Goal: Information Seeking & Learning: Understand process/instructions

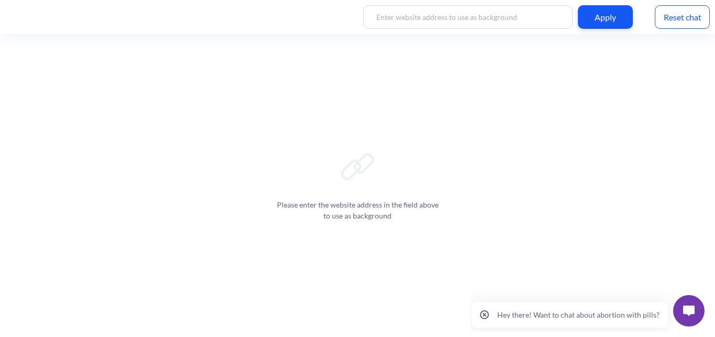
click at [699, 304] on button at bounding box center [688, 310] width 31 height 31
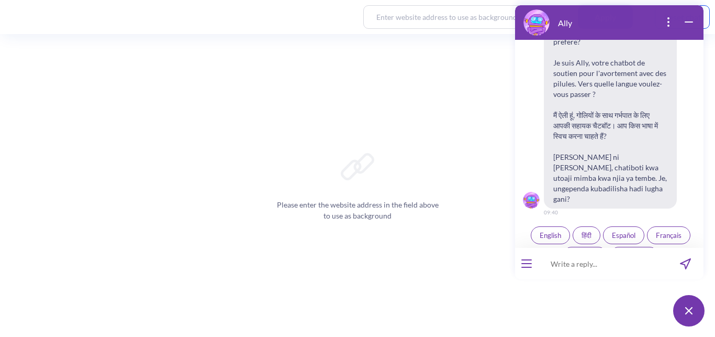
scroll to position [171, 0]
click at [540, 230] on span "English" at bounding box center [550, 234] width 21 height 8
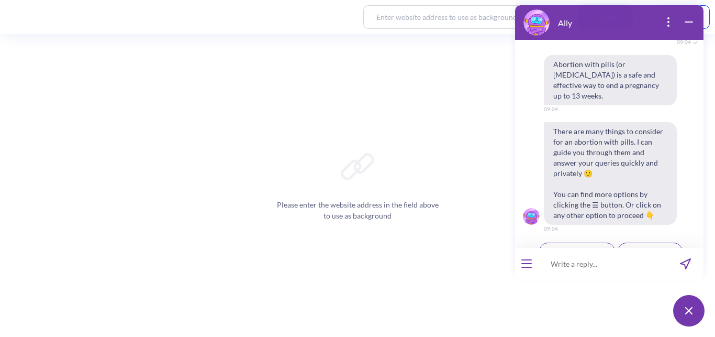
scroll to position [383, 0]
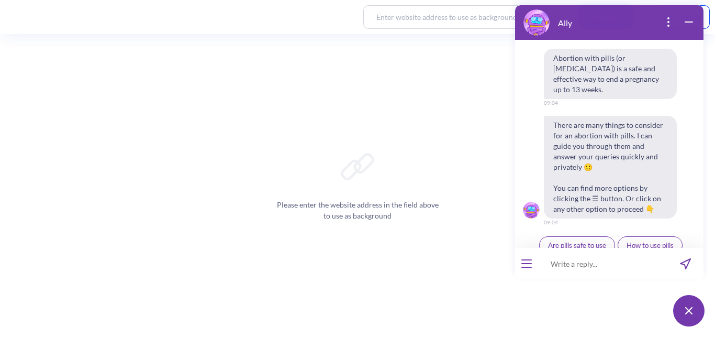
click at [656, 261] on span "Ally by Your Side" at bounding box center [650, 265] width 50 height 8
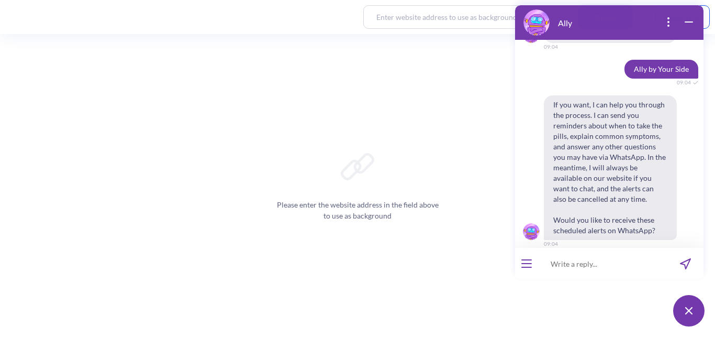
scroll to position [559, 0]
click at [592, 261] on span "Yes" at bounding box center [596, 265] width 10 height 8
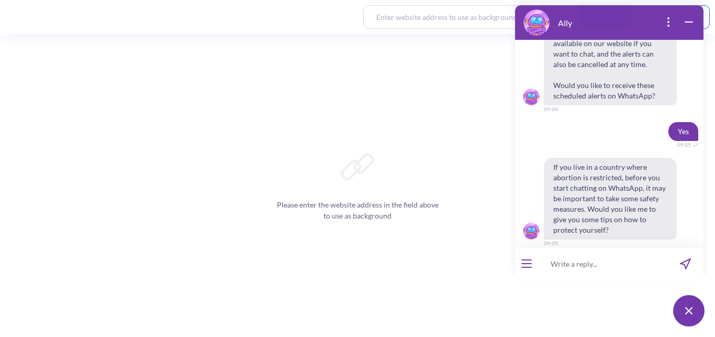
scroll to position [693, 0]
click at [591, 261] on span "Yes" at bounding box center [596, 265] width 10 height 8
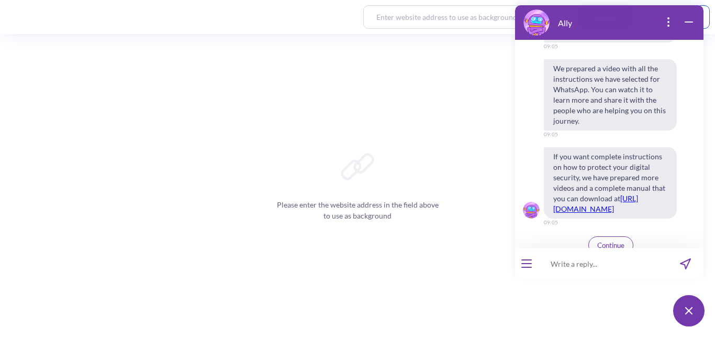
scroll to position [1056, 0]
click at [620, 240] on span "Continue" at bounding box center [610, 244] width 27 height 8
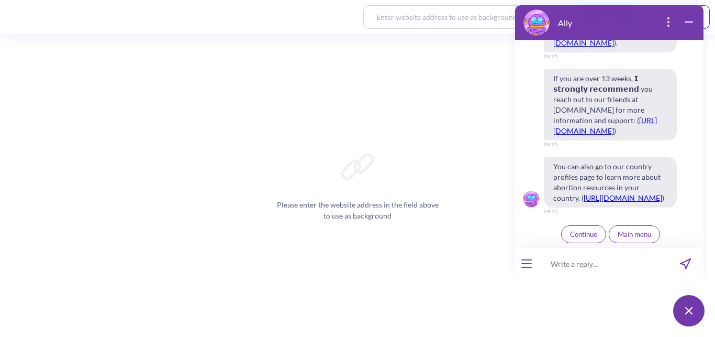
scroll to position [1615, 0]
click at [578, 237] on span "Continue" at bounding box center [583, 234] width 27 height 8
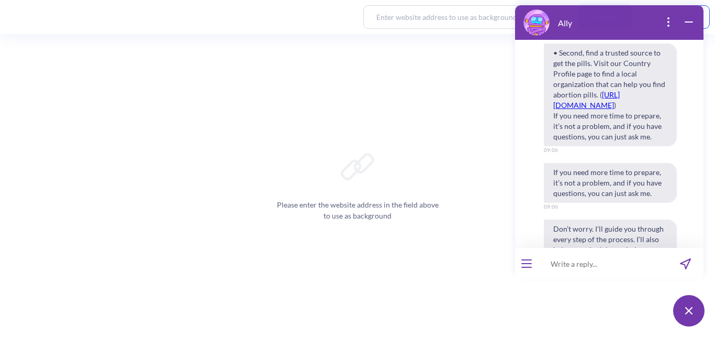
scroll to position [2100, 0]
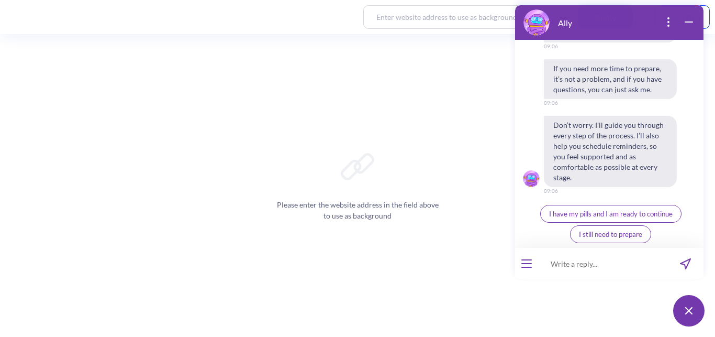
click at [641, 216] on span "I have my pills and I am ready to continue" at bounding box center [611, 213] width 124 height 8
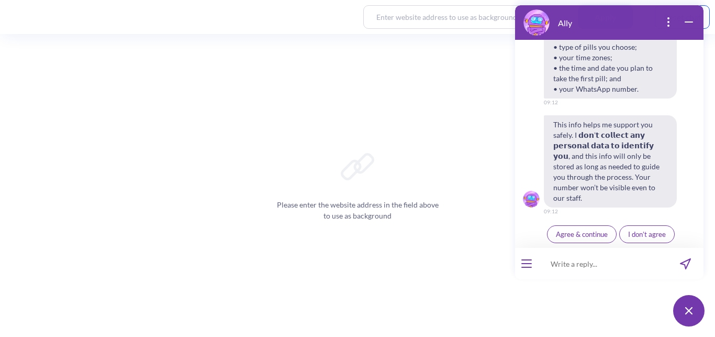
scroll to position [2323, 0]
click at [593, 233] on span "Agree & continue" at bounding box center [582, 234] width 52 height 8
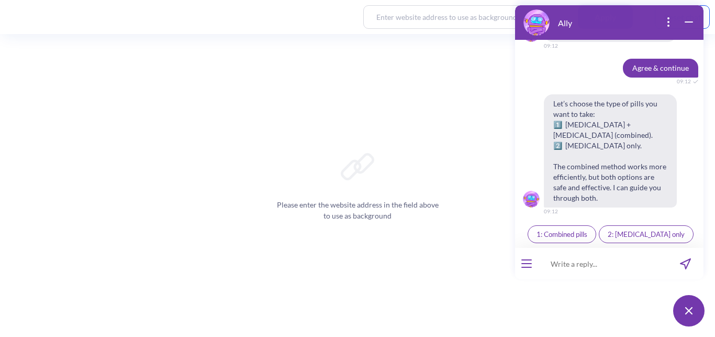
scroll to position [2488, 0]
click at [659, 237] on span "2: [MEDICAL_DATA] only" at bounding box center [646, 234] width 77 height 8
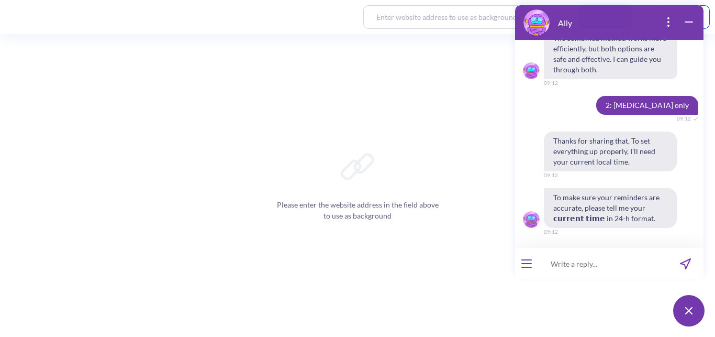
scroll to position [2617, 0]
click at [577, 261] on input at bounding box center [602, 263] width 129 height 31
type input "9"
type input "09:13"
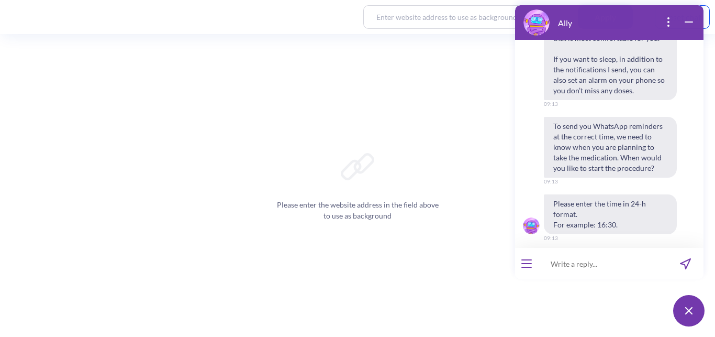
scroll to position [2989, 0]
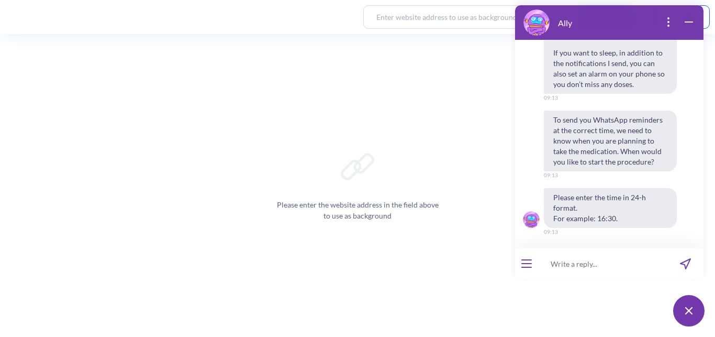
click at [564, 261] on input at bounding box center [602, 263] width 129 height 31
type input "10:00"
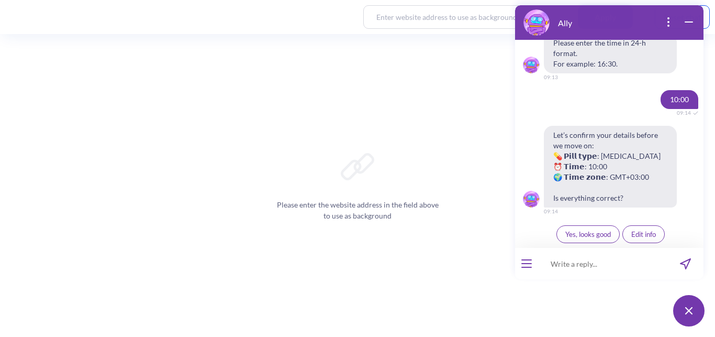
scroll to position [3144, 0]
click at [572, 239] on button "Yes, looks good" at bounding box center [588, 234] width 63 height 18
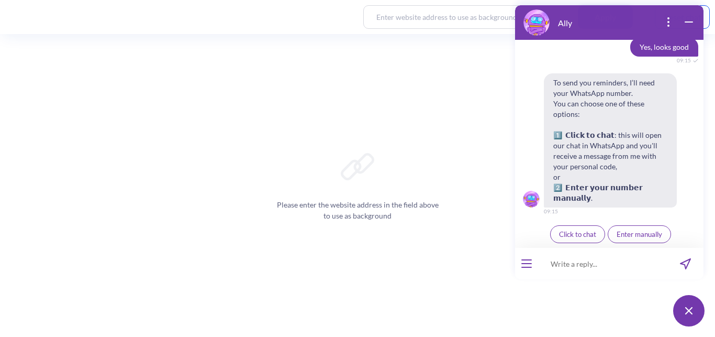
scroll to position [3320, 0]
click at [632, 234] on span "Enter manually" at bounding box center [640, 234] width 46 height 8
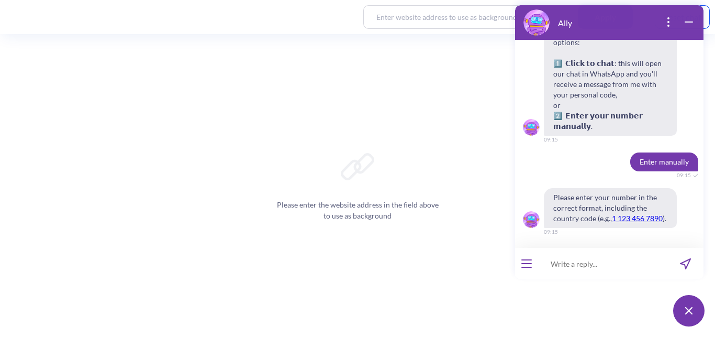
scroll to position [3392, 0]
click at [579, 265] on input at bounding box center [602, 263] width 129 height 31
type input "256 751320115"
click at [684, 262] on icon "send message" at bounding box center [686, 264] width 10 height 10
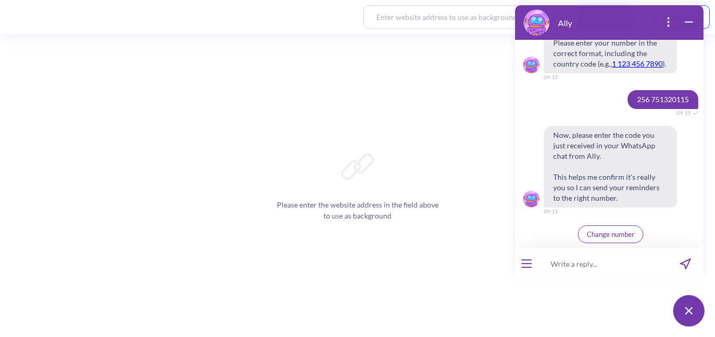
scroll to position [3546, 0]
click at [603, 263] on input at bounding box center [602, 263] width 129 height 31
type input "894025"
click at [685, 261] on icon "send message" at bounding box center [686, 264] width 10 height 10
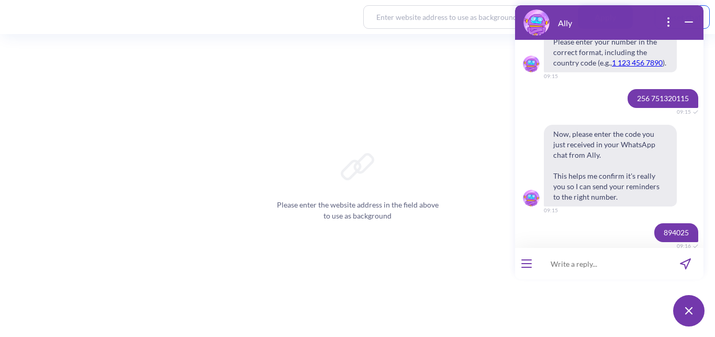
scroll to position [3674, 0]
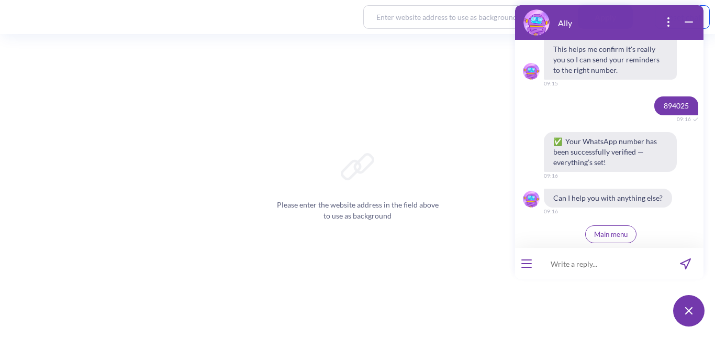
click at [624, 237] on button "Main menu" at bounding box center [610, 234] width 51 height 18
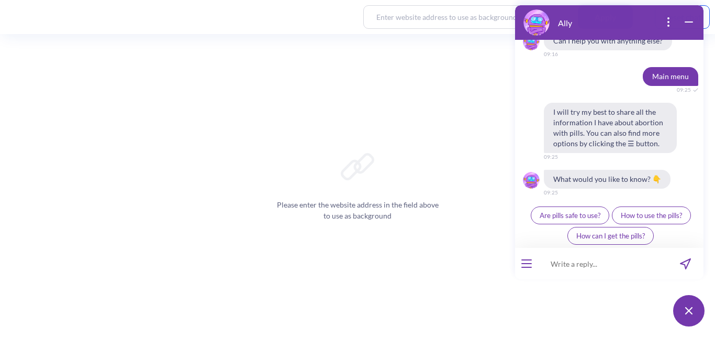
scroll to position [3832, 0]
click at [655, 216] on span "How to use the pills?" at bounding box center [651, 213] width 61 height 8
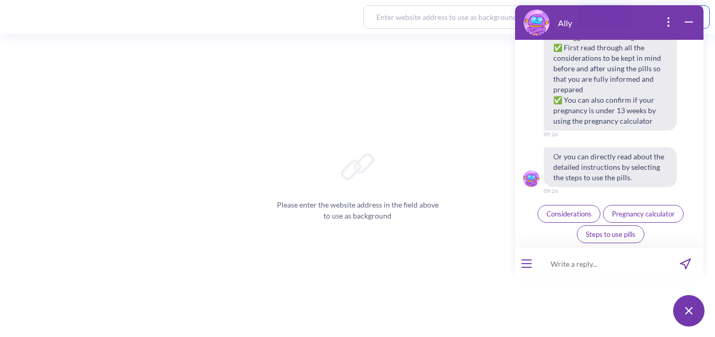
scroll to position [4111, 0]
click at [620, 232] on span "Steps to use pills" at bounding box center [611, 234] width 50 height 8
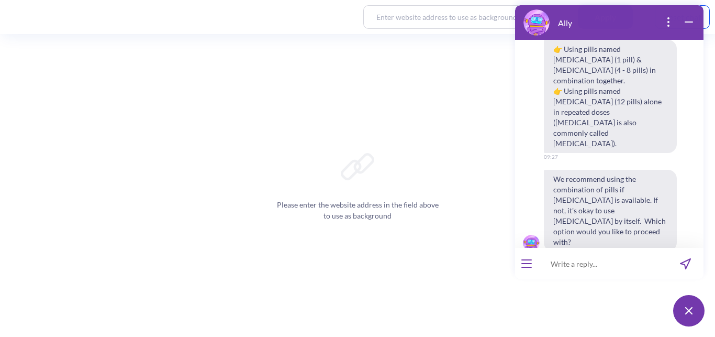
scroll to position [4400, 0]
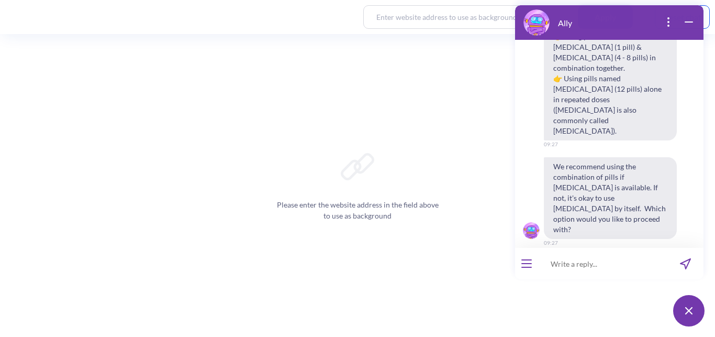
click at [570, 277] on button "Using [MEDICAL_DATA] alone" at bounding box center [585, 286] width 110 height 18
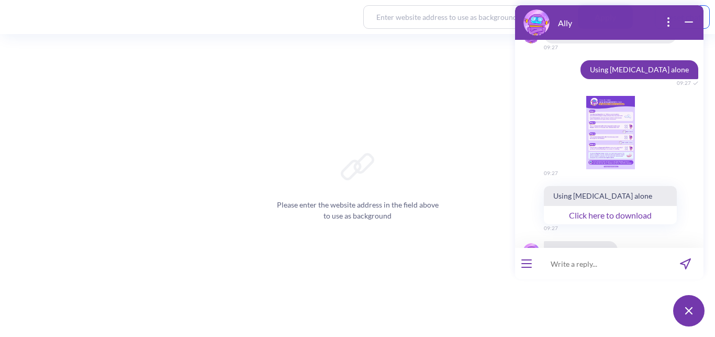
scroll to position [4596, 0]
click at [610, 205] on button "Click here to download" at bounding box center [610, 214] width 133 height 19
click at [512, 20] on div "Ally Hello! Hola! Oi! Bonjour! नमस्ते! Habari! 09:40 I'm Ally, your support cha…" at bounding box center [609, 165] width 201 height 333
click at [592, 282] on span "👍" at bounding box center [596, 286] width 9 height 8
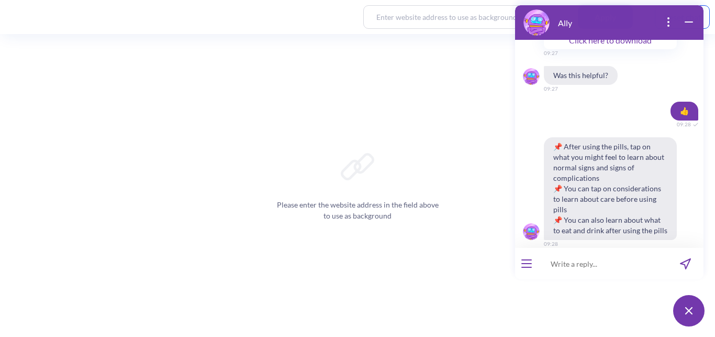
scroll to position [4771, 0]
click at [594, 261] on span "What you might feel?" at bounding box center [578, 265] width 64 height 8
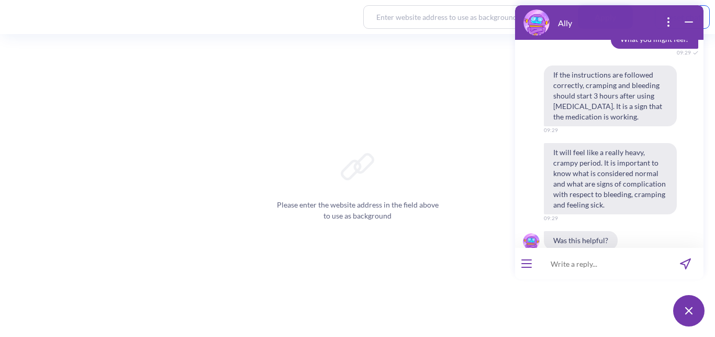
scroll to position [4998, 0]
click at [599, 267] on button "👍" at bounding box center [596, 276] width 27 height 18
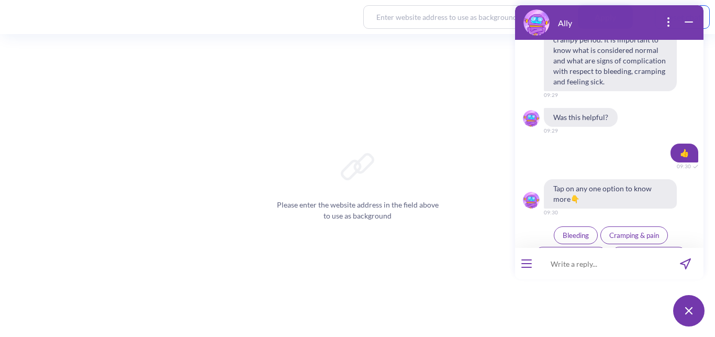
scroll to position [5121, 0]
click at [583, 230] on span "Bleeding" at bounding box center [576, 234] width 26 height 8
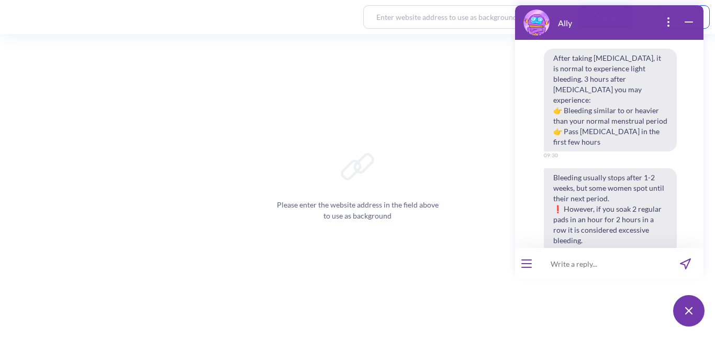
scroll to position [5354, 0]
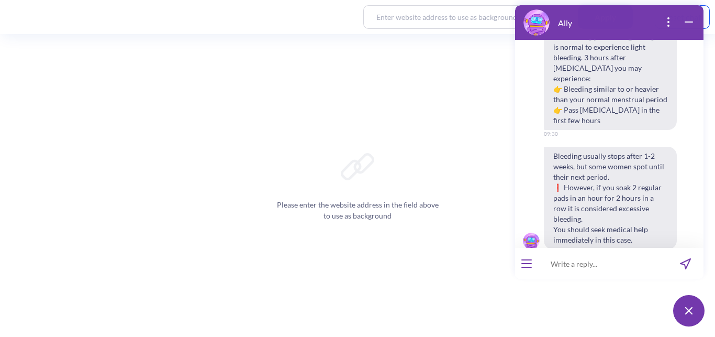
click at [583, 272] on span "Little or no bleeding" at bounding box center [568, 276] width 59 height 8
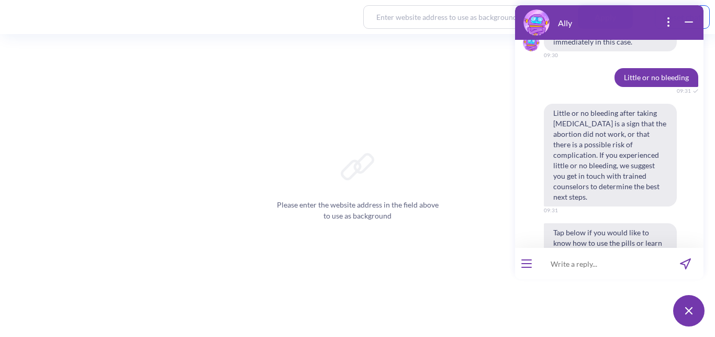
scroll to position [5555, 0]
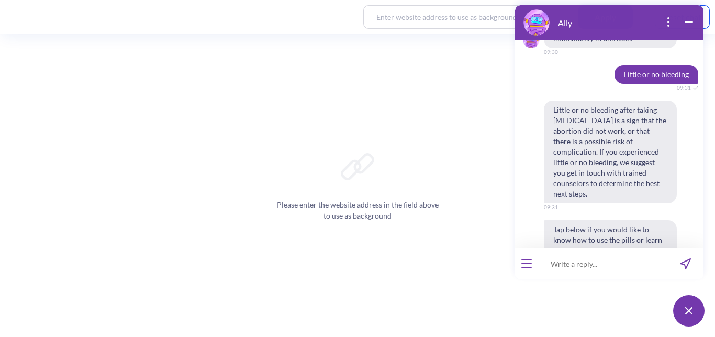
click at [602, 293] on span "Chat with a counselor" at bounding box center [584, 297] width 65 height 8
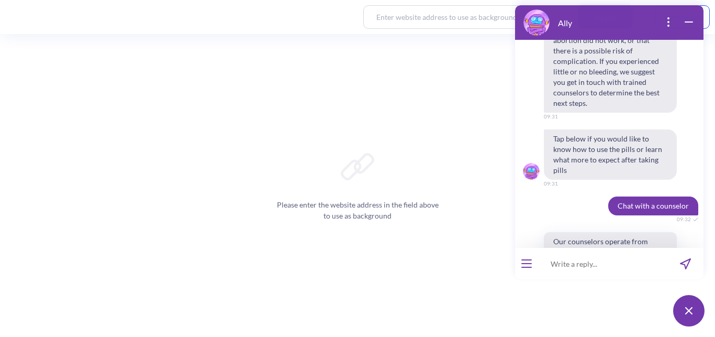
scroll to position [5646, 0]
click at [628, 303] on button "I prefer to chat" at bounding box center [610, 312] width 133 height 19
